Goal: Transaction & Acquisition: Obtain resource

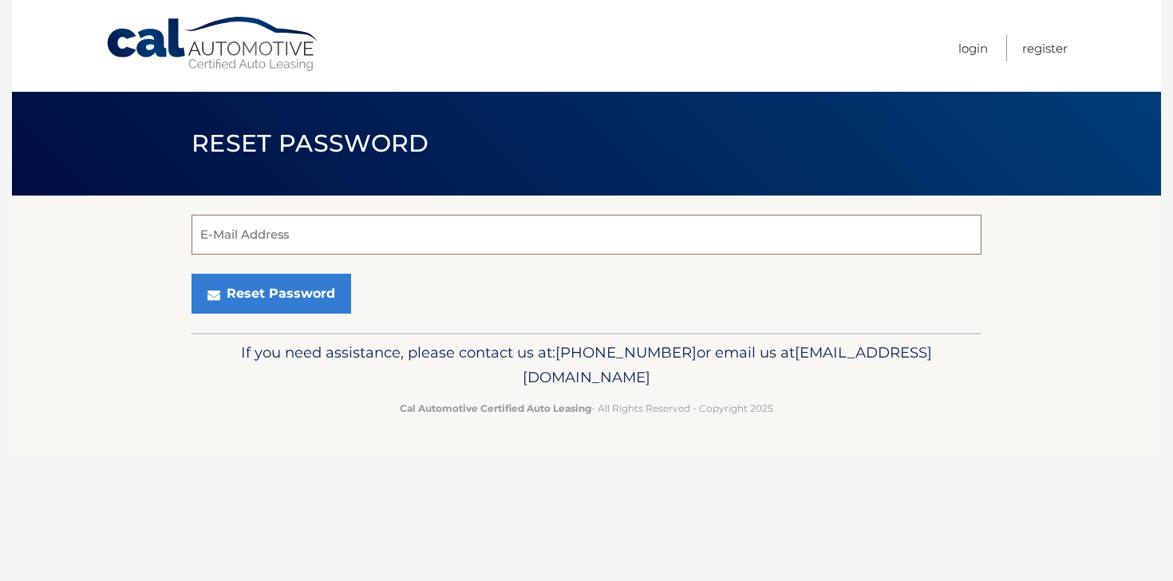
click at [291, 241] on input "E-Mail Address" at bounding box center [586, 235] width 790 height 40
type input "[PERSON_NAME][EMAIL_ADDRESS][PERSON_NAME][DOMAIN_NAME]"
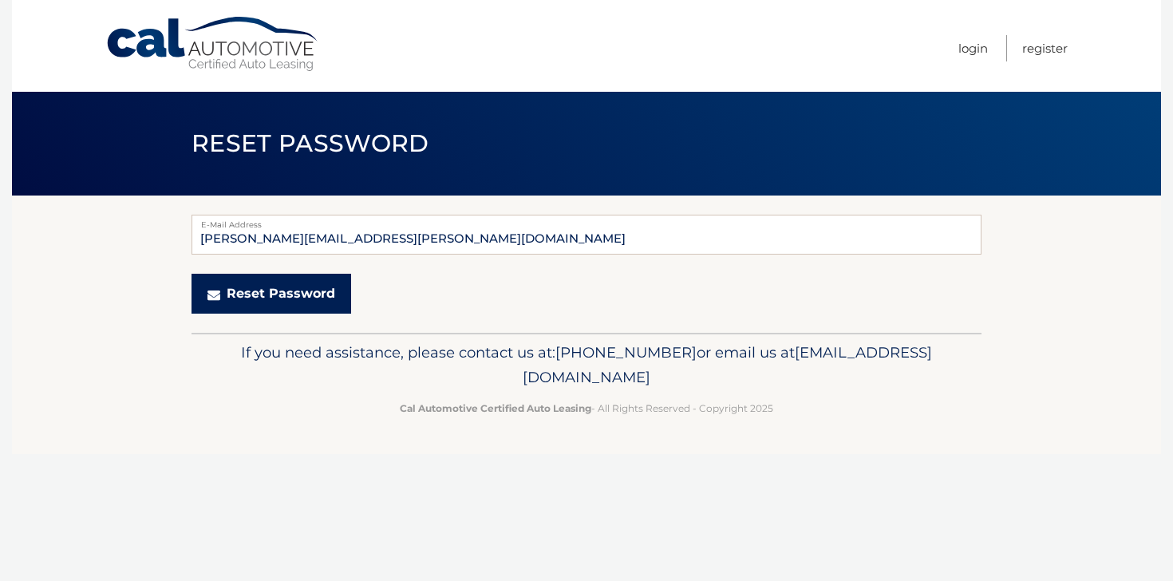
click at [281, 287] on button "Reset Password" at bounding box center [271, 294] width 160 height 40
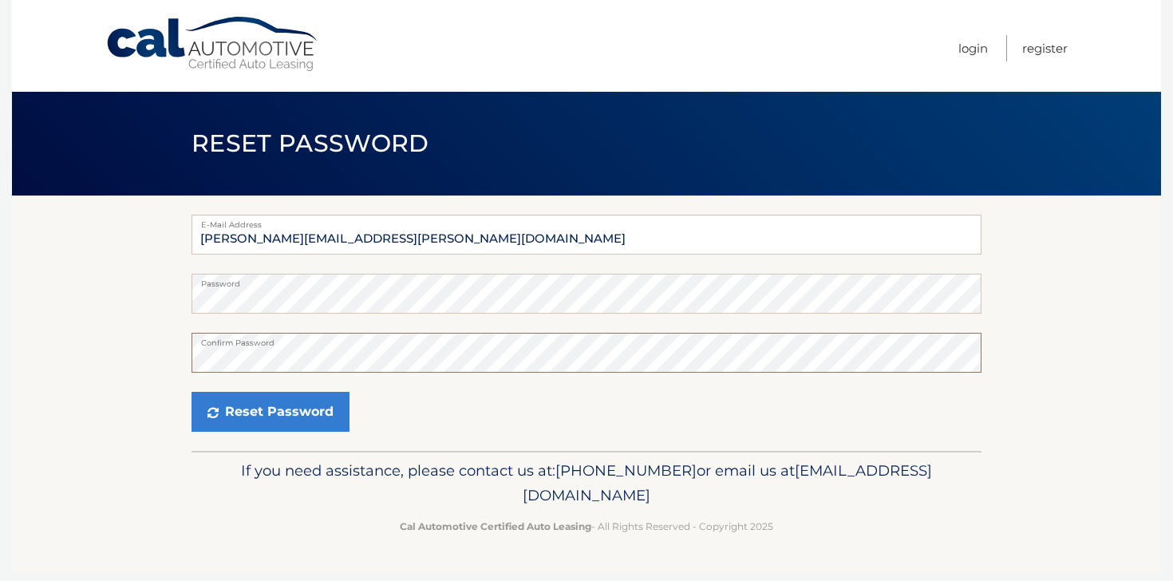
click at [191, 392] on button "Reset Password" at bounding box center [270, 412] width 158 height 40
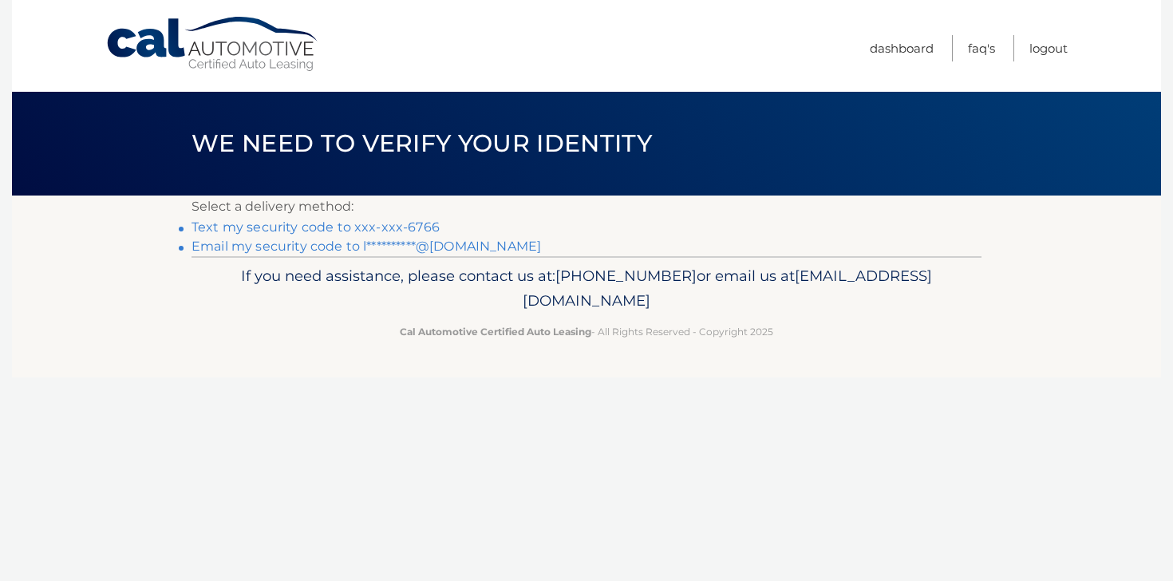
click at [422, 225] on link "Text my security code to xxx-xxx-6766" at bounding box center [315, 226] width 248 height 15
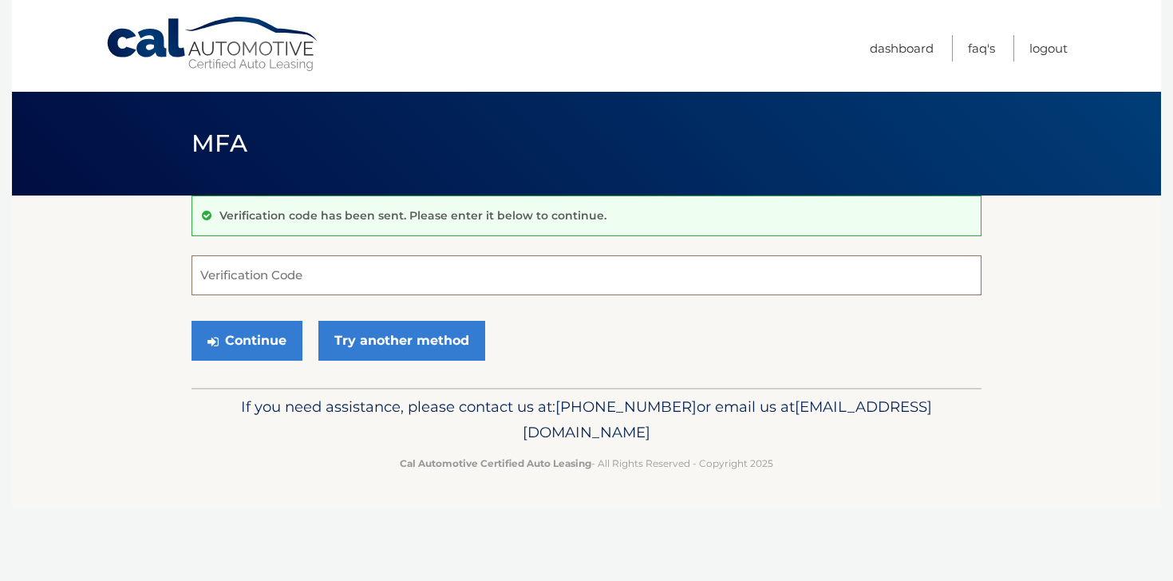
click at [391, 266] on input "Verification Code" at bounding box center [586, 275] width 790 height 40
type input "973469"
click at [191, 321] on button "Continue" at bounding box center [246, 341] width 111 height 40
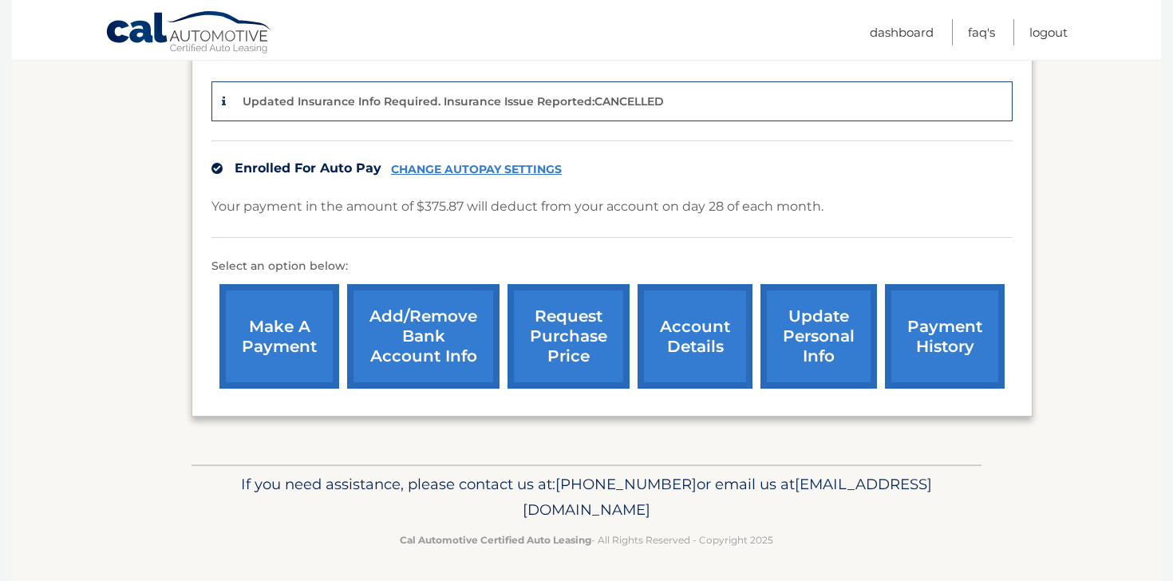
scroll to position [407, 0]
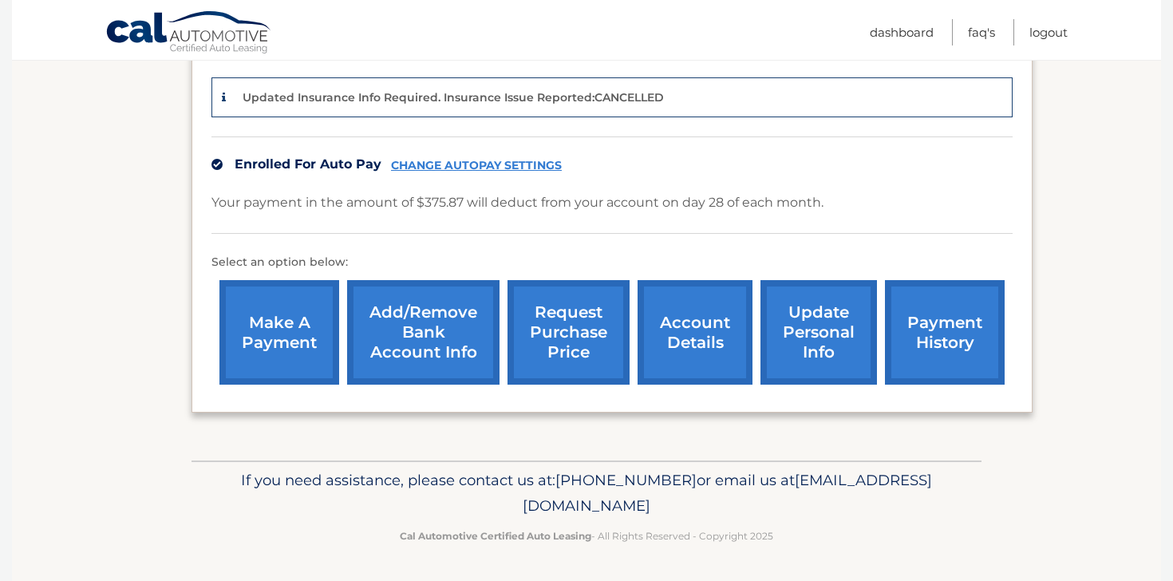
click at [504, 96] on p "Updated Insurance Info Required. Insurance Issue Reported:CANCELLED" at bounding box center [452, 97] width 421 height 14
click at [610, 99] on p "Updated Insurance Info Required. Insurance Issue Reported:CANCELLED" at bounding box center [452, 97] width 421 height 14
click at [916, 308] on link "payment history" at bounding box center [945, 332] width 120 height 104
click at [554, 345] on link "request purchase price" at bounding box center [568, 332] width 122 height 104
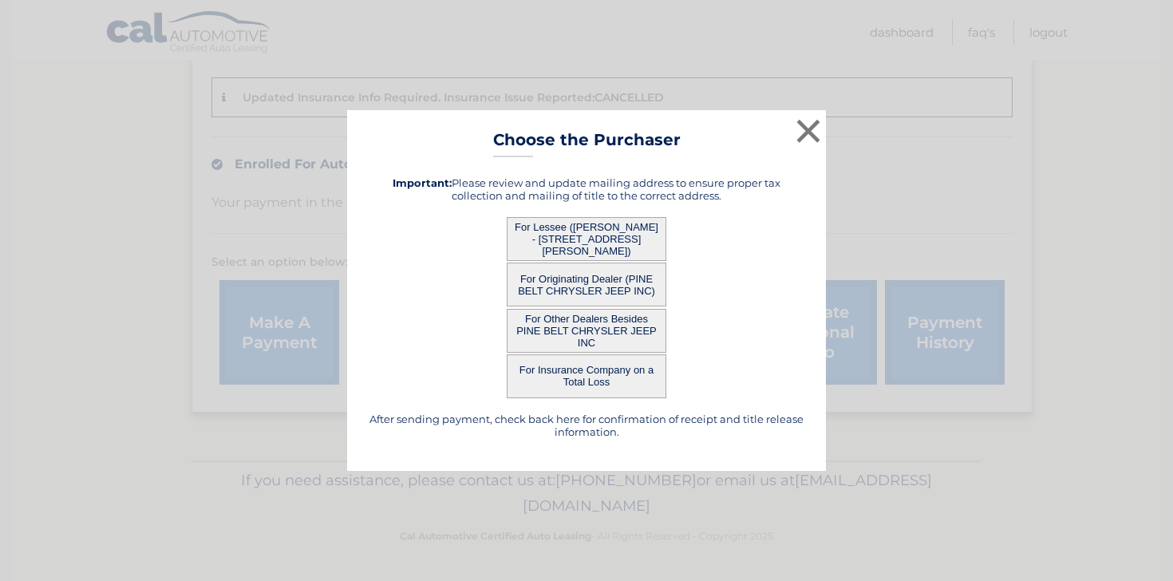
click at [588, 240] on button "For Lessee (LOUIS SPADARO - 1100 ADAMS ST, APT 202, HOBOKEN, NJ 07030)" at bounding box center [587, 239] width 160 height 44
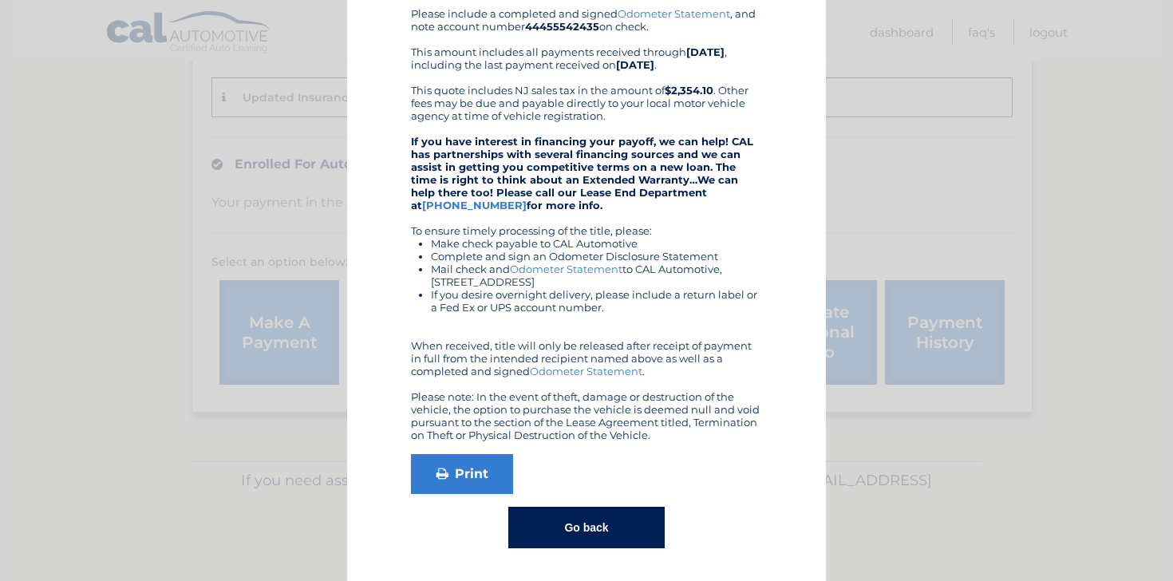
scroll to position [0, 0]
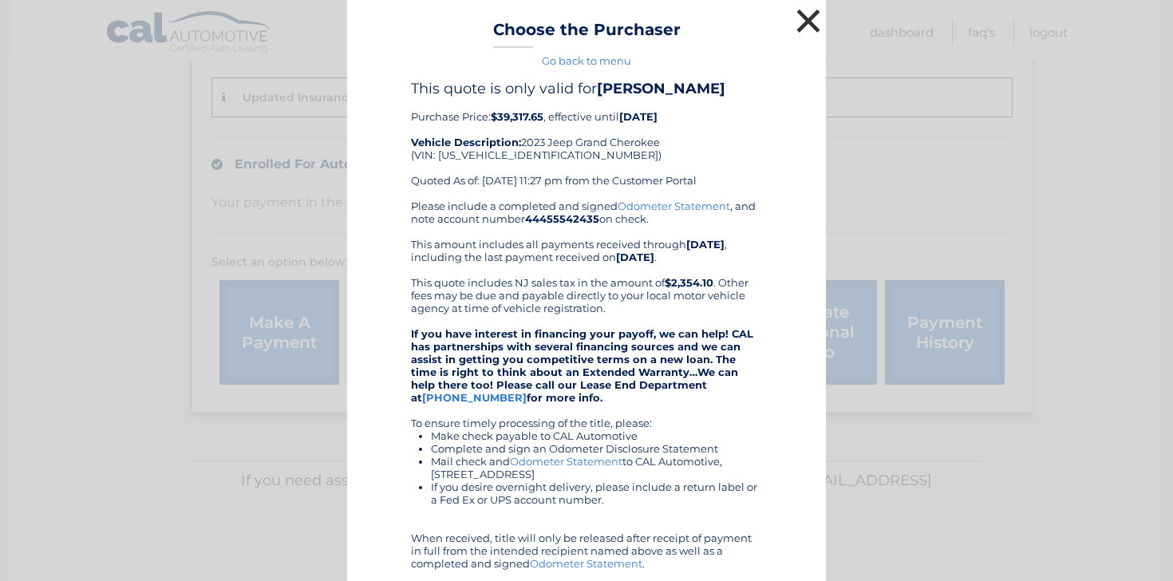
click at [814, 18] on button "×" at bounding box center [808, 21] width 32 height 32
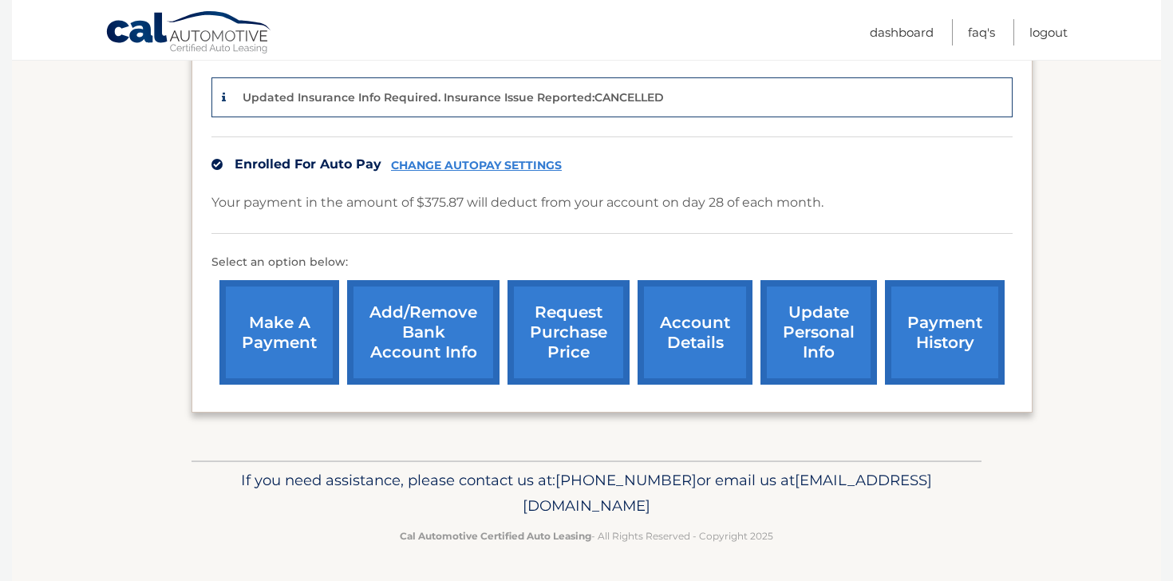
click at [676, 348] on link "account details" at bounding box center [694, 332] width 115 height 104
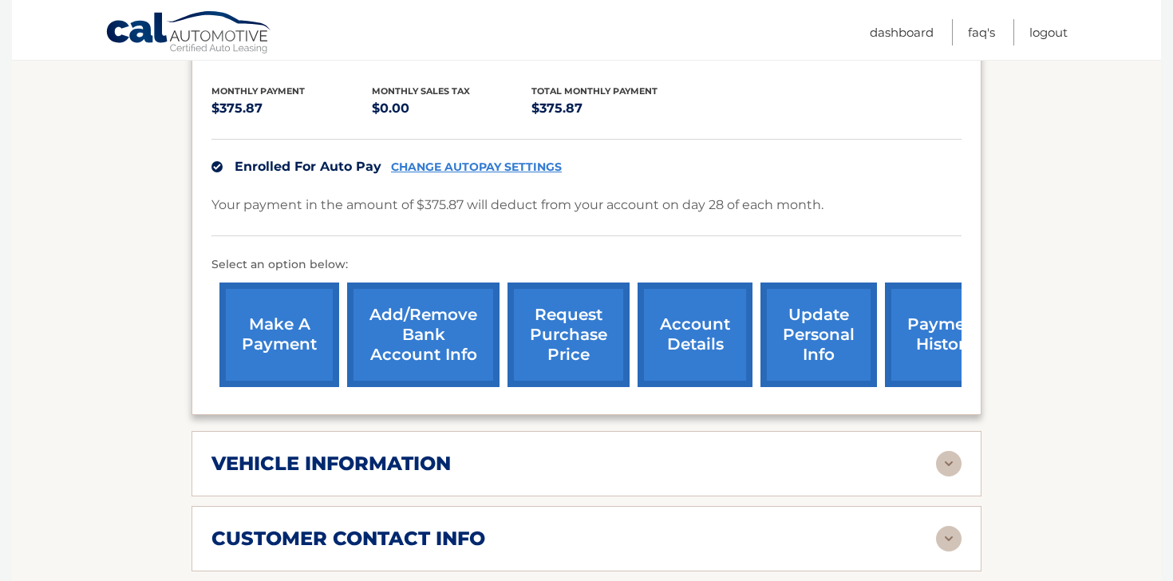
scroll to position [500, 0]
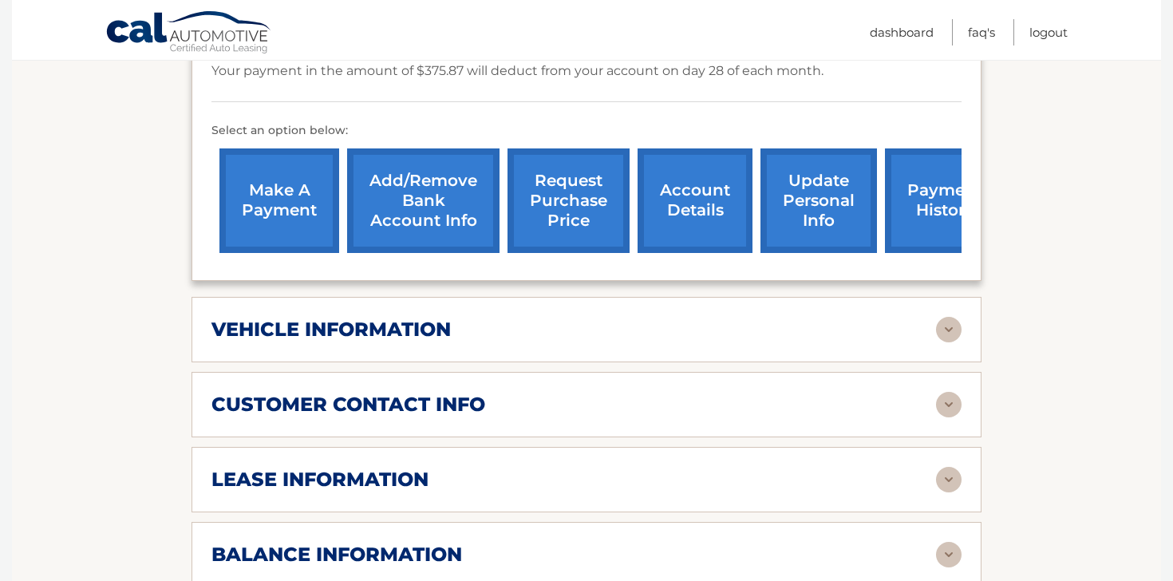
click at [569, 325] on div "vehicle information" at bounding box center [573, 329] width 724 height 24
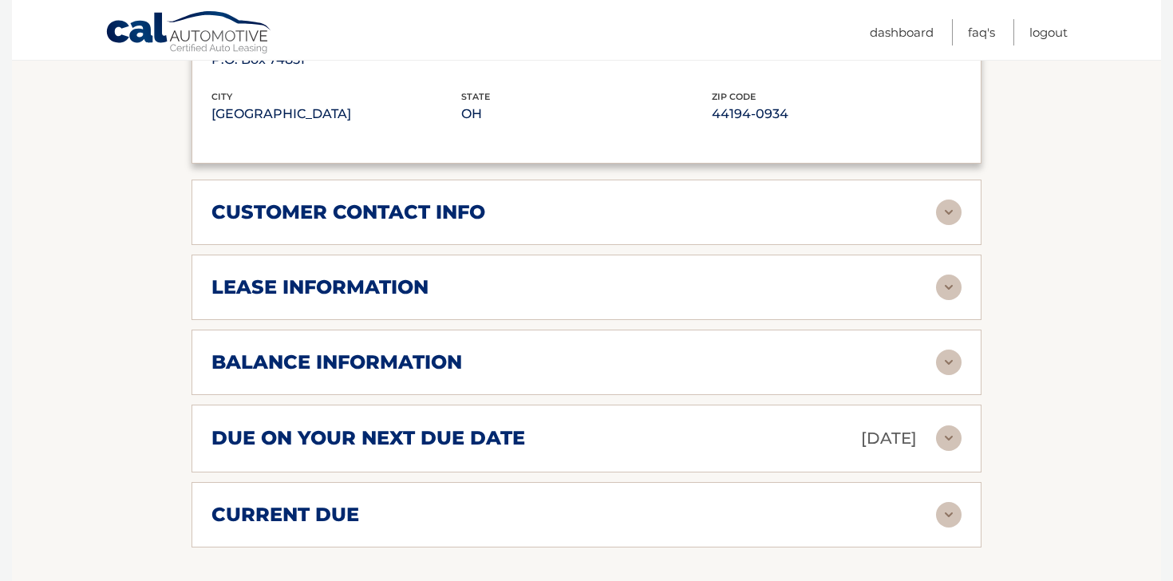
scroll to position [1116, 0]
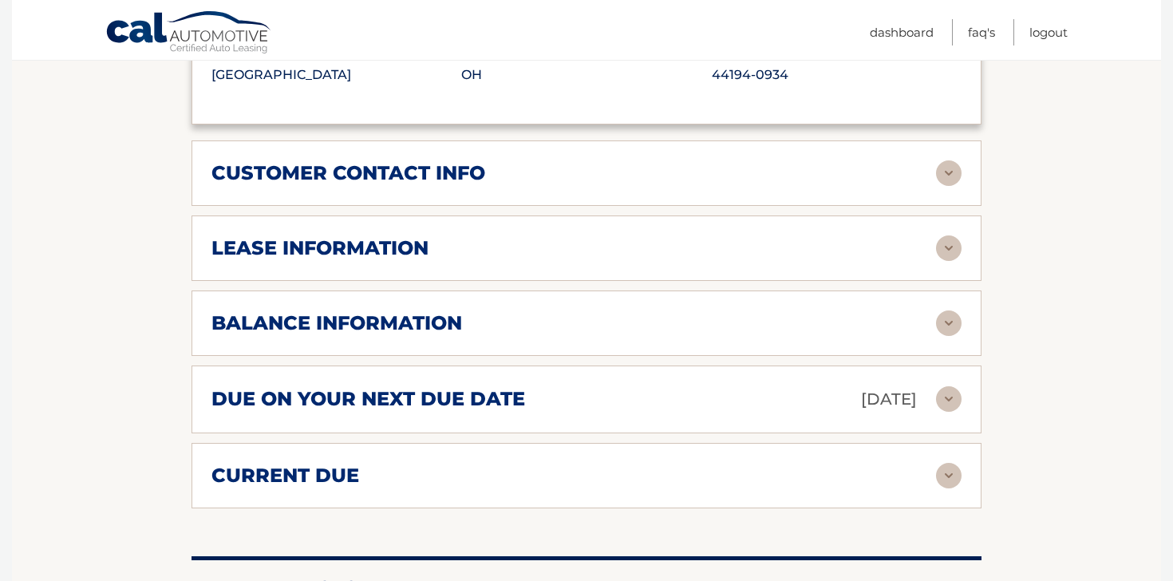
click at [550, 253] on div "lease information" at bounding box center [573, 248] width 724 height 24
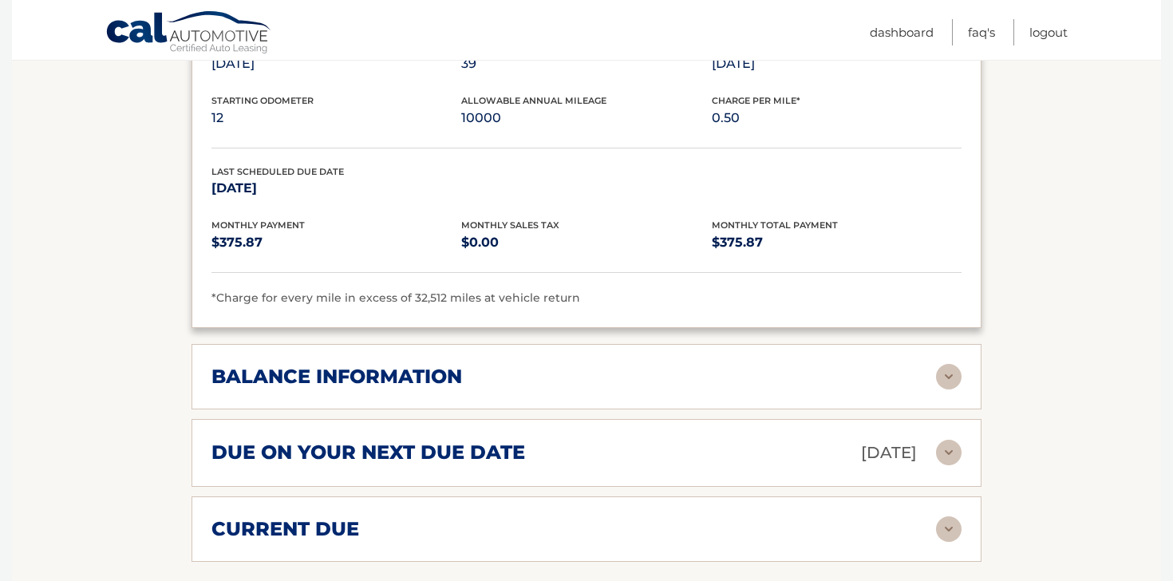
scroll to position [1361, 0]
click at [526, 366] on div "balance information" at bounding box center [573, 377] width 724 height 24
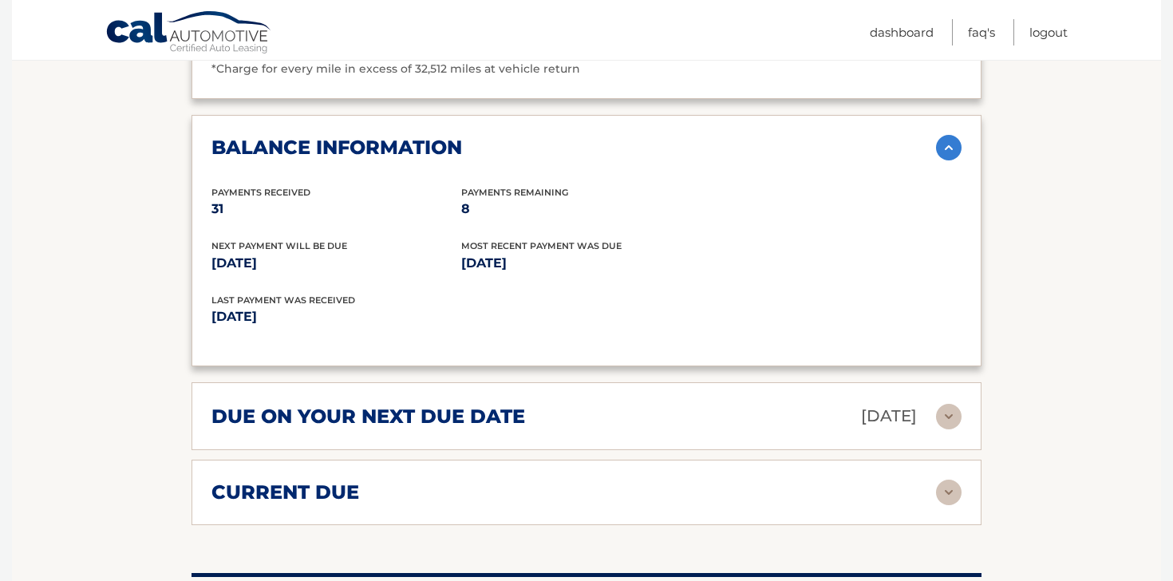
scroll to position [1589, 0]
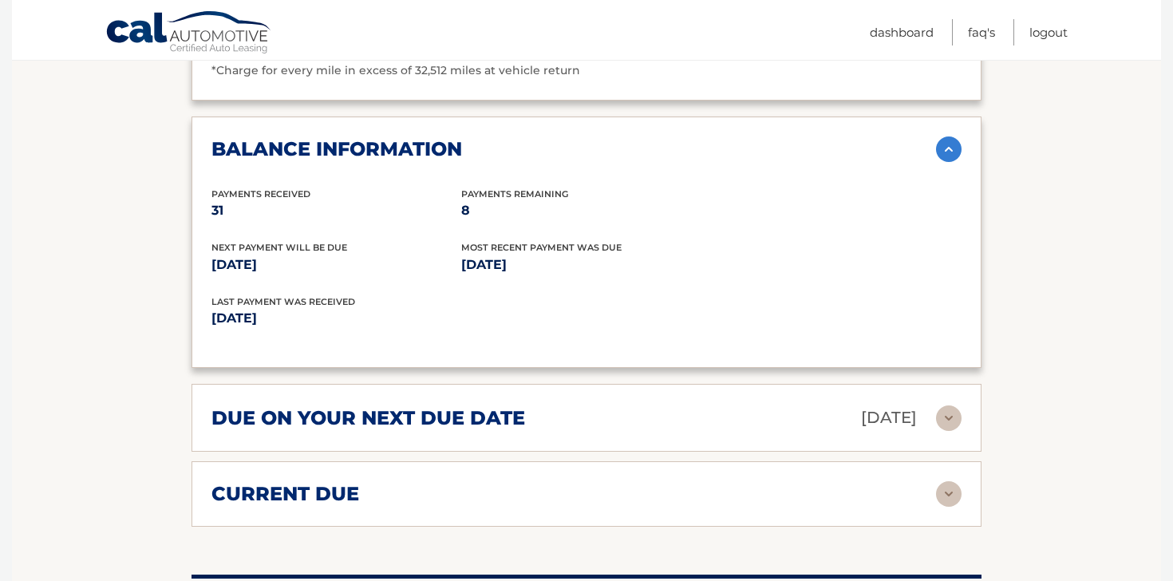
click at [537, 466] on div "current due Late Charges $0.00 Miscelleneous Charges* $0.00 Sales Tax $0.00 pay…" at bounding box center [586, 493] width 790 height 65
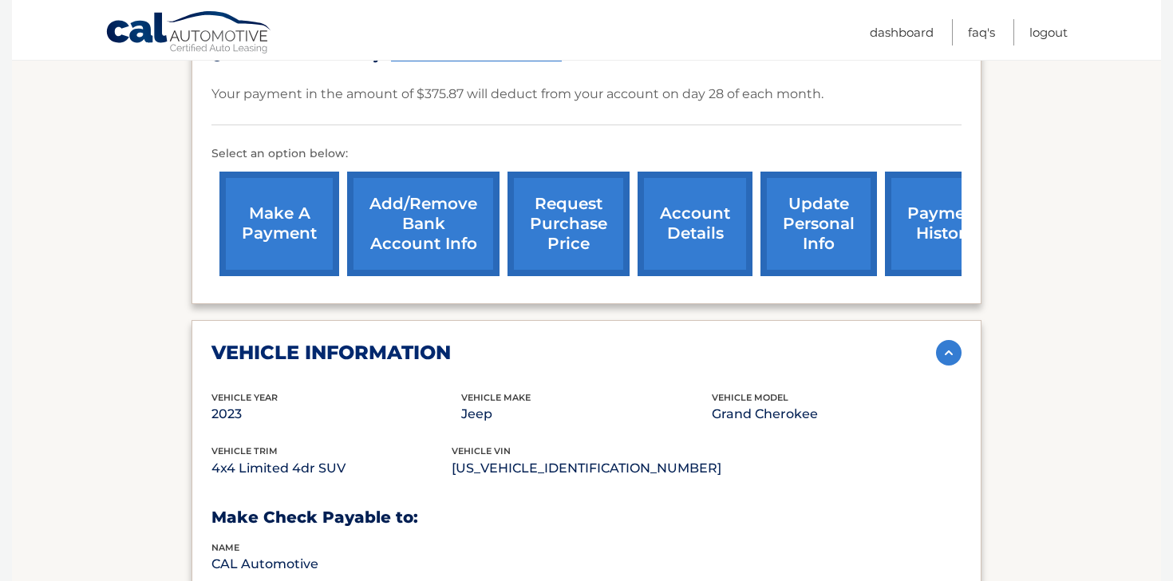
scroll to position [480, 0]
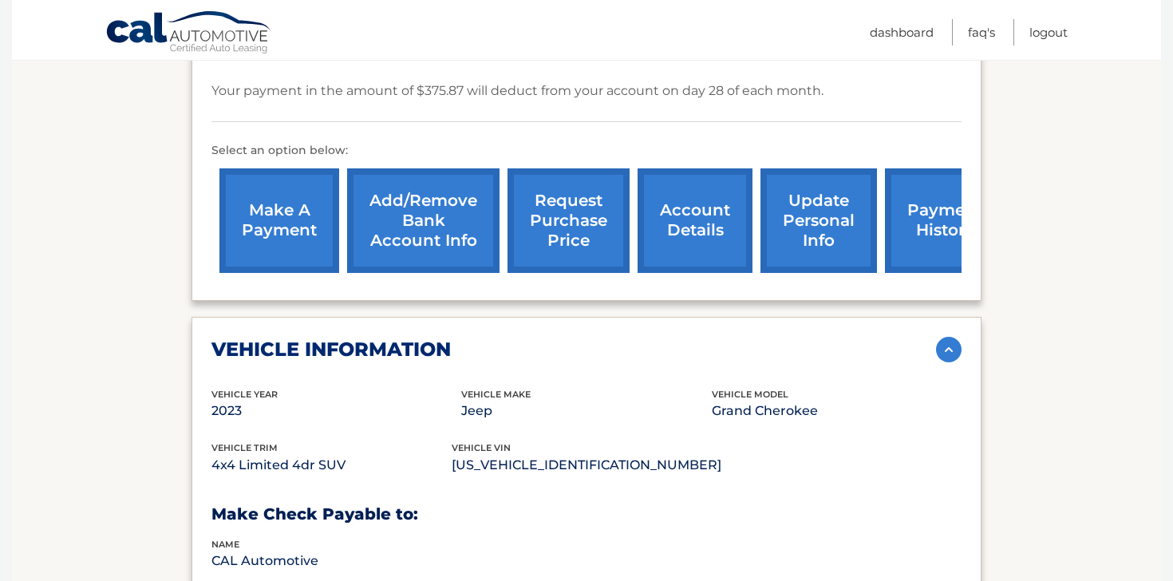
click at [578, 192] on link "request purchase price" at bounding box center [568, 220] width 122 height 104
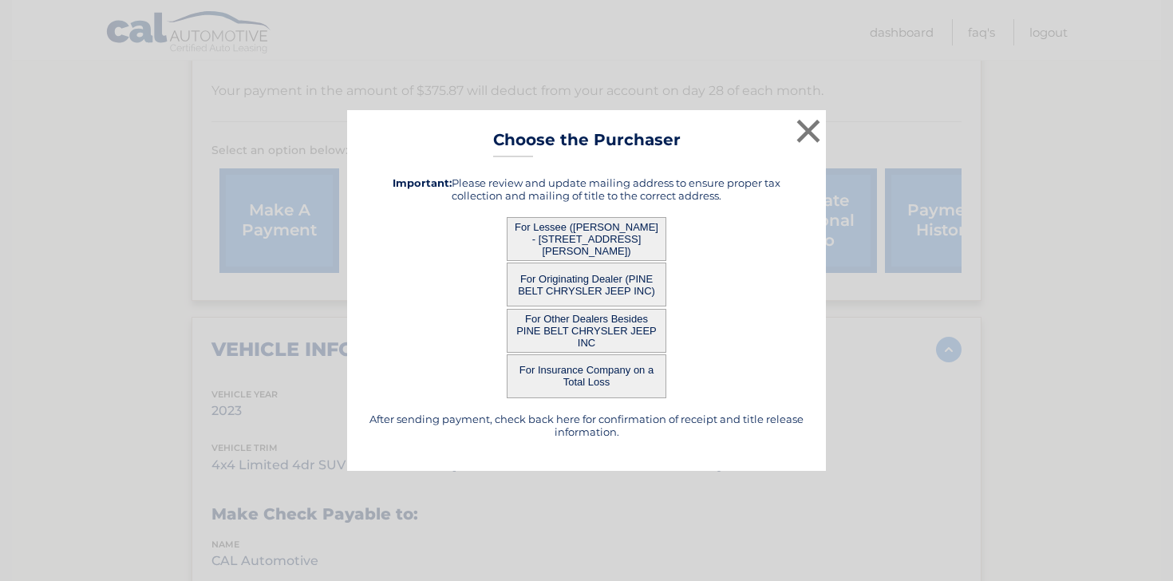
click at [609, 229] on button "For Lessee ([PERSON_NAME] - [STREET_ADDRESS][PERSON_NAME])" at bounding box center [587, 239] width 160 height 44
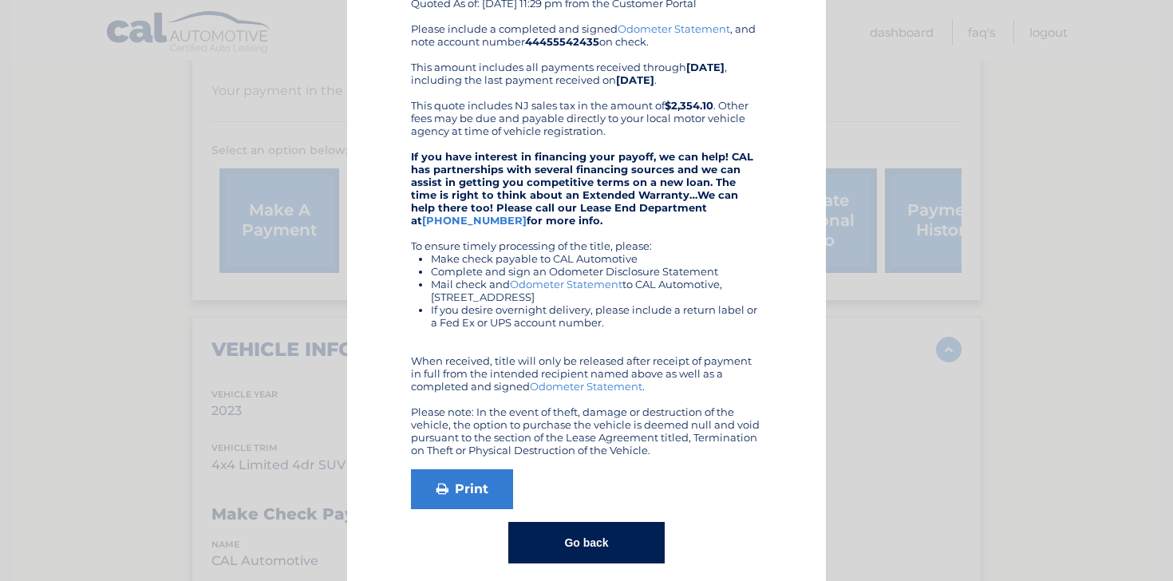
scroll to position [164, 0]
click at [851, 248] on div "× Choose the Purchaser Go back to menu After sending payment, check back here f…" at bounding box center [586, 216] width 1160 height 760
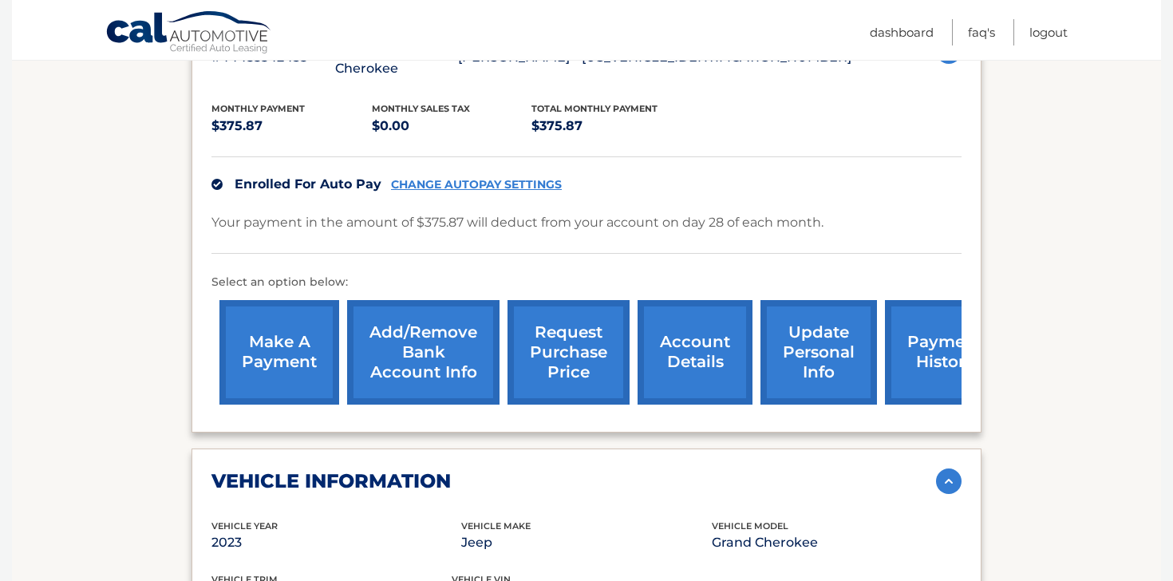
scroll to position [0, 0]
